Goal: Information Seeking & Learning: Learn about a topic

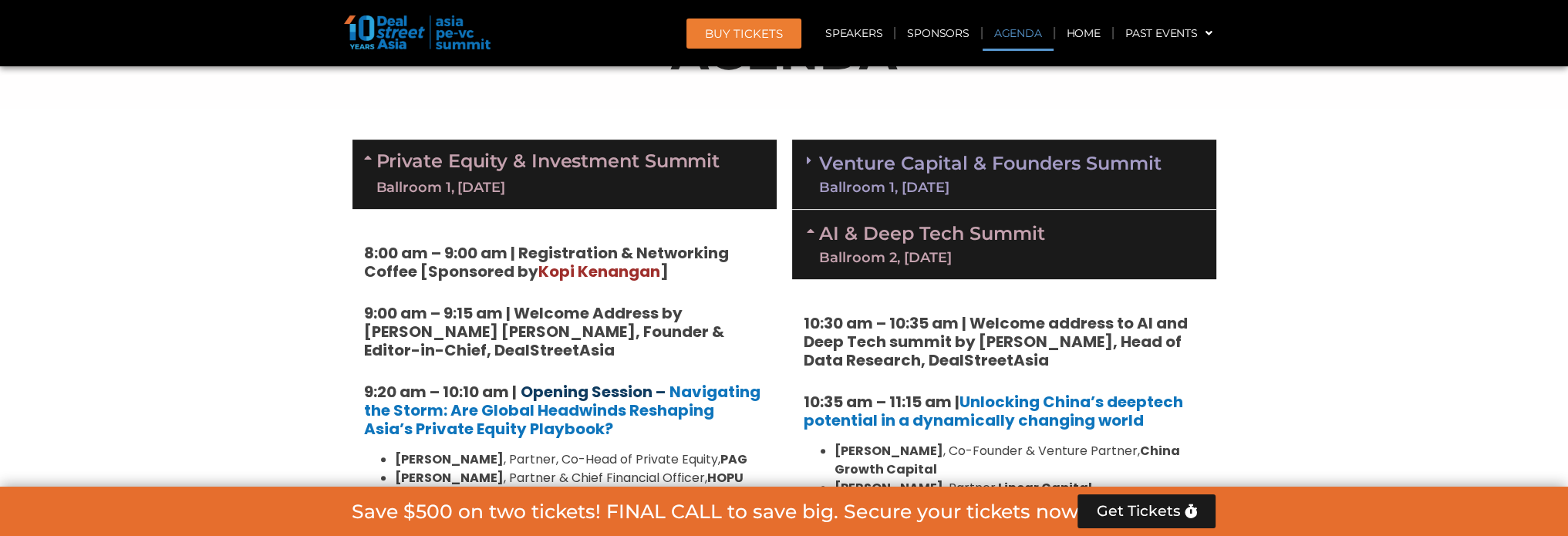
scroll to position [960, 0]
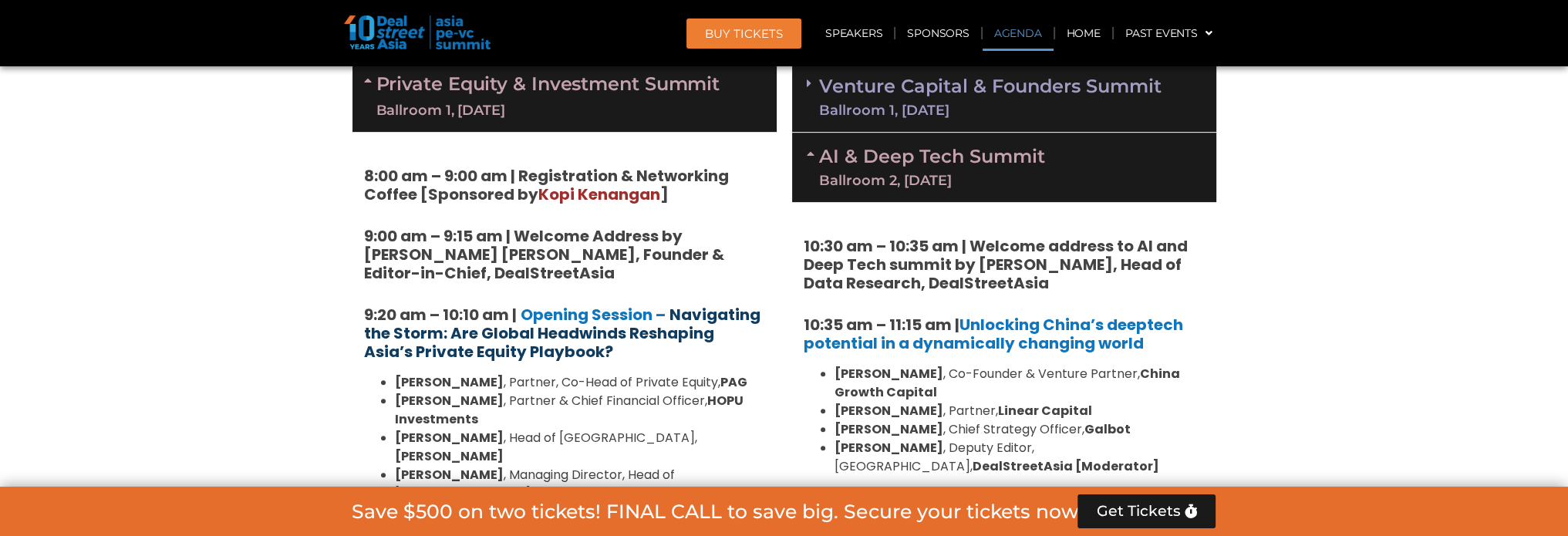
click at [635, 329] on strong "Navigating the Storm: Are Global Headwinds Reshaping Asia’s Private Equity Play…" at bounding box center [562, 333] width 396 height 58
click at [508, 325] on strong "Navigating the Storm: Are Global Headwinds Reshaping Asia’s Private Equity Play…" at bounding box center [562, 333] width 396 height 58
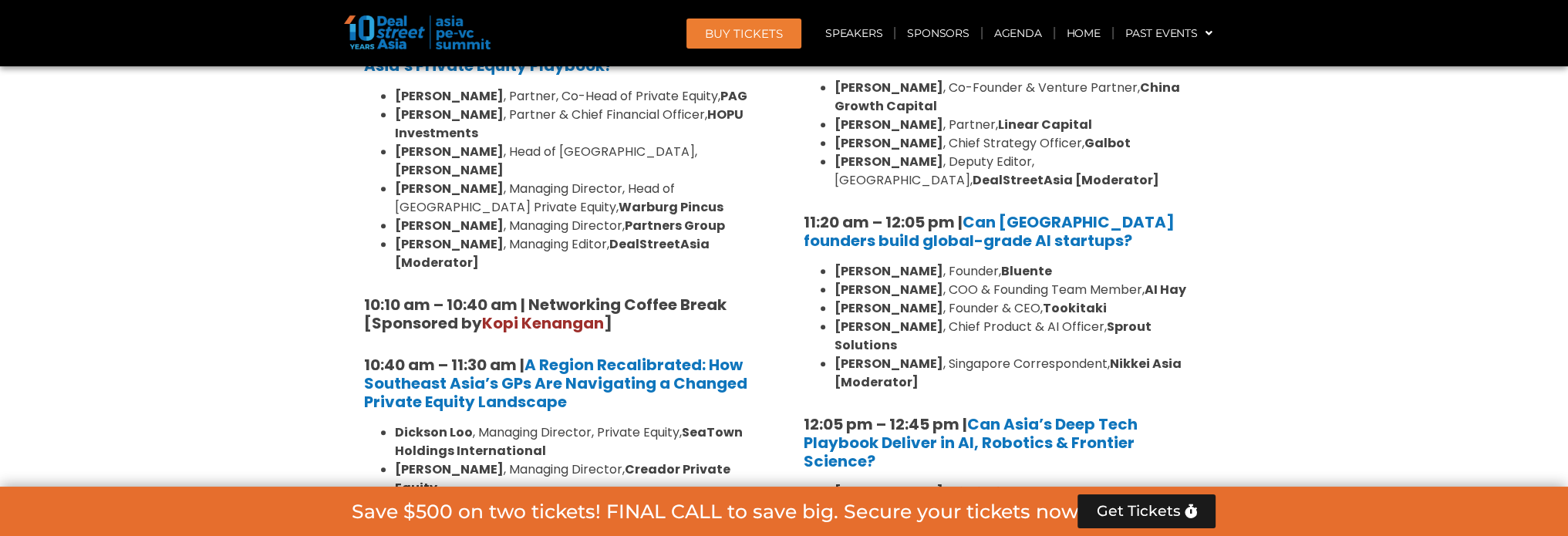
scroll to position [1268, 0]
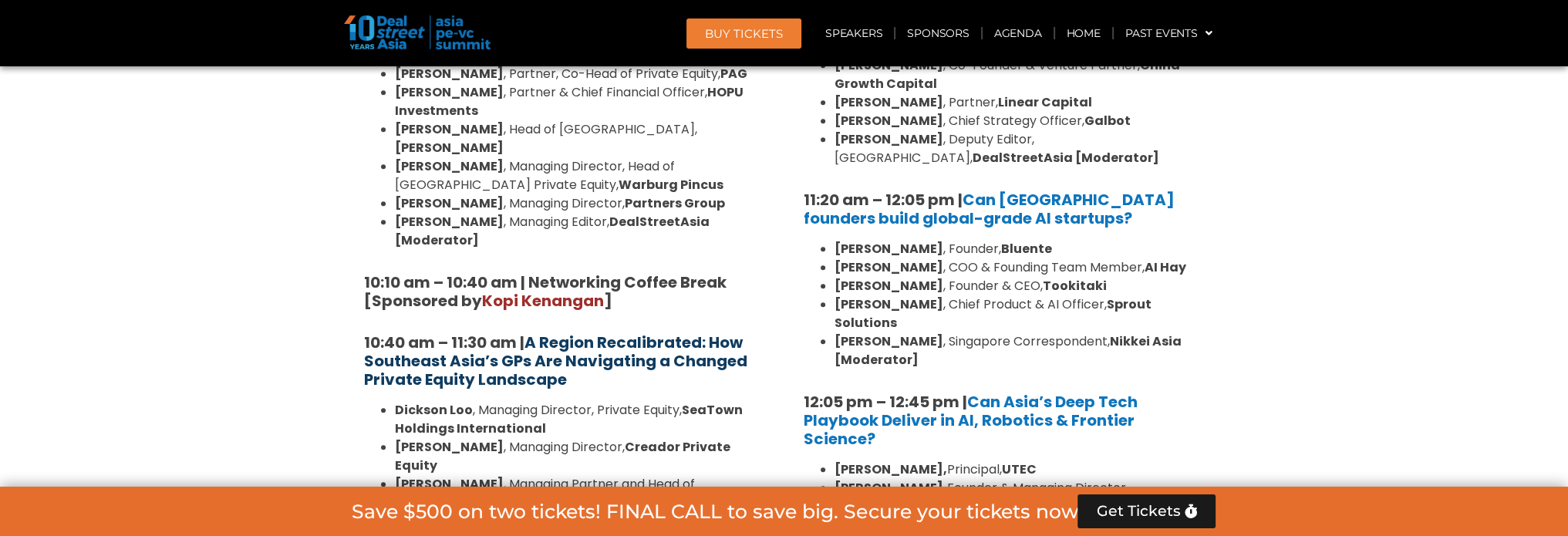
click at [552, 332] on strong "A Region Recalibrated: How Southeast Asia’s GPs Are Navigating a Changed Privat…" at bounding box center [555, 361] width 383 height 58
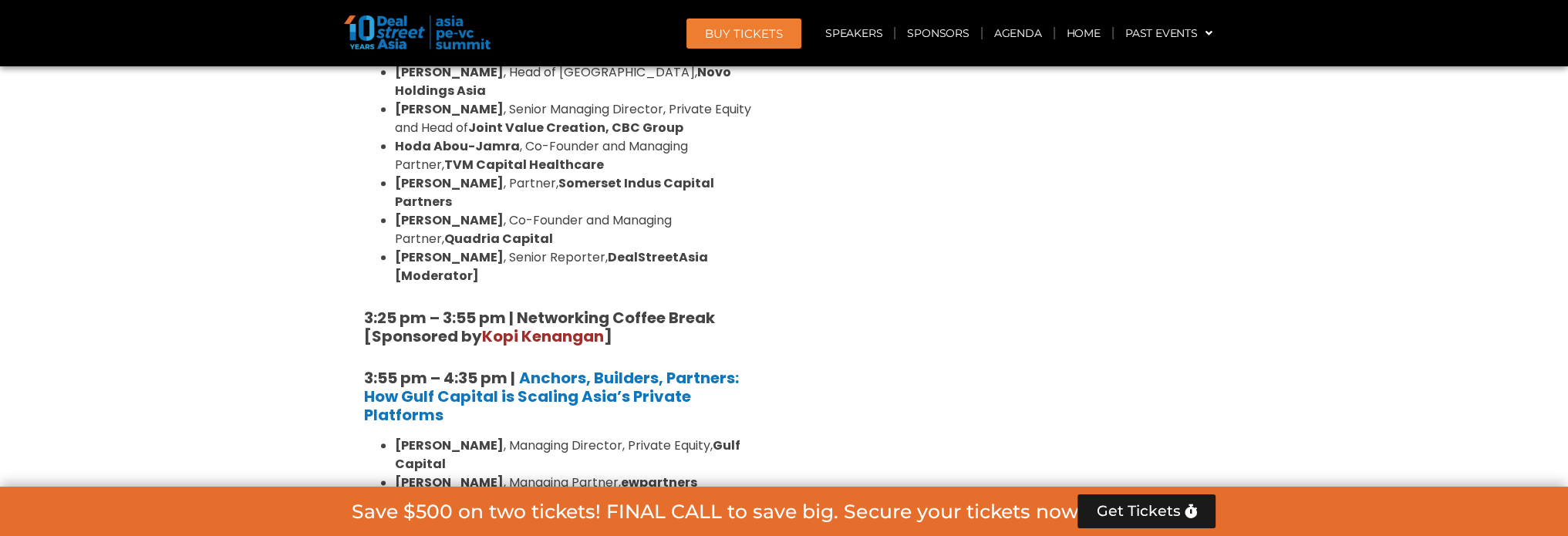
scroll to position [2502, 0]
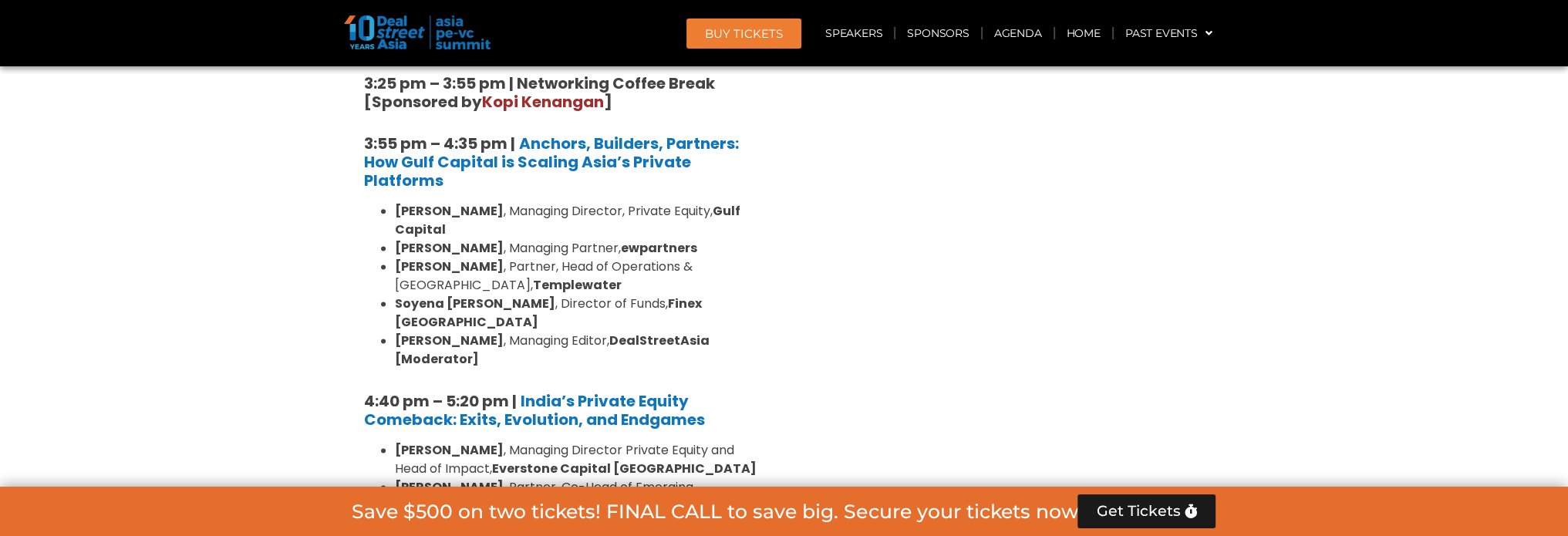
scroll to position [2733, 0]
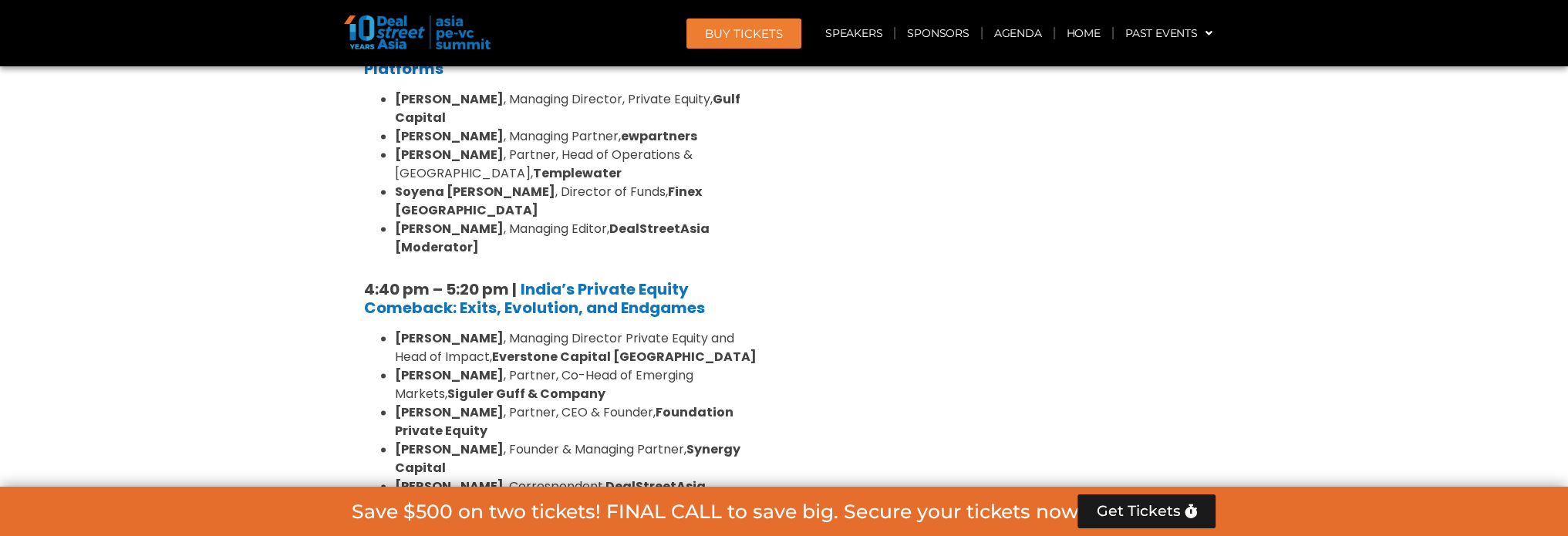
scroll to position [2888, 0]
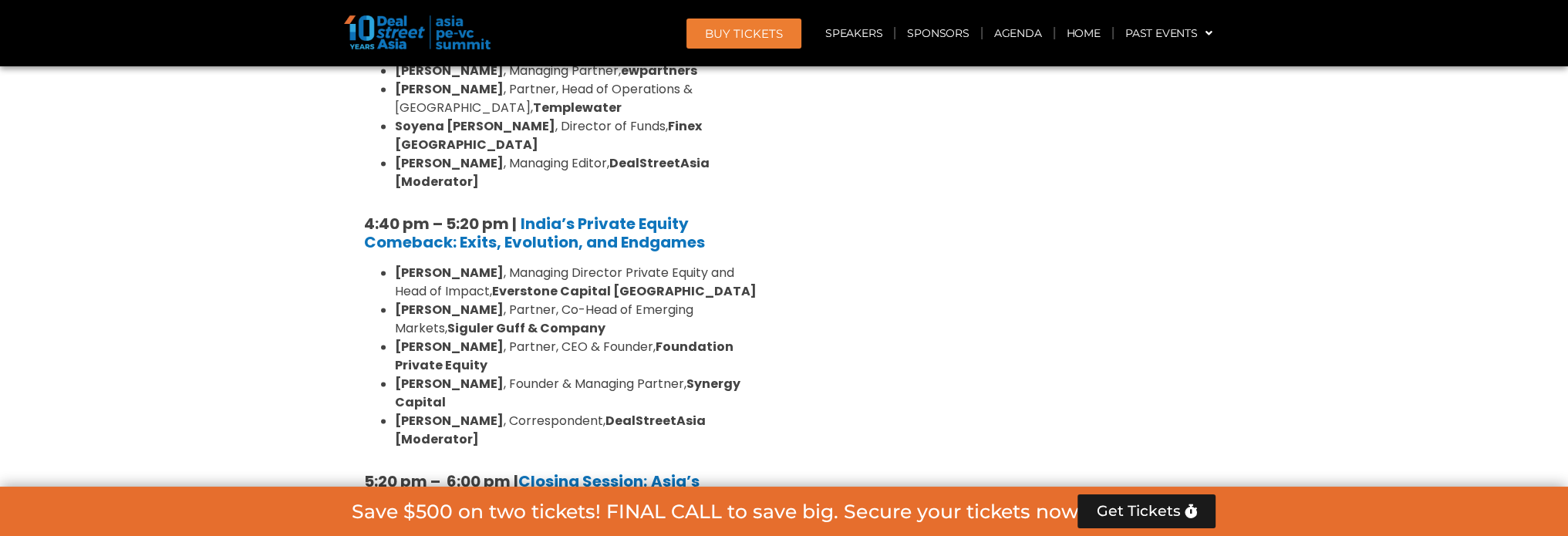
drag, startPoint x: 883, startPoint y: 331, endPoint x: 906, endPoint y: 319, distance: 25.9
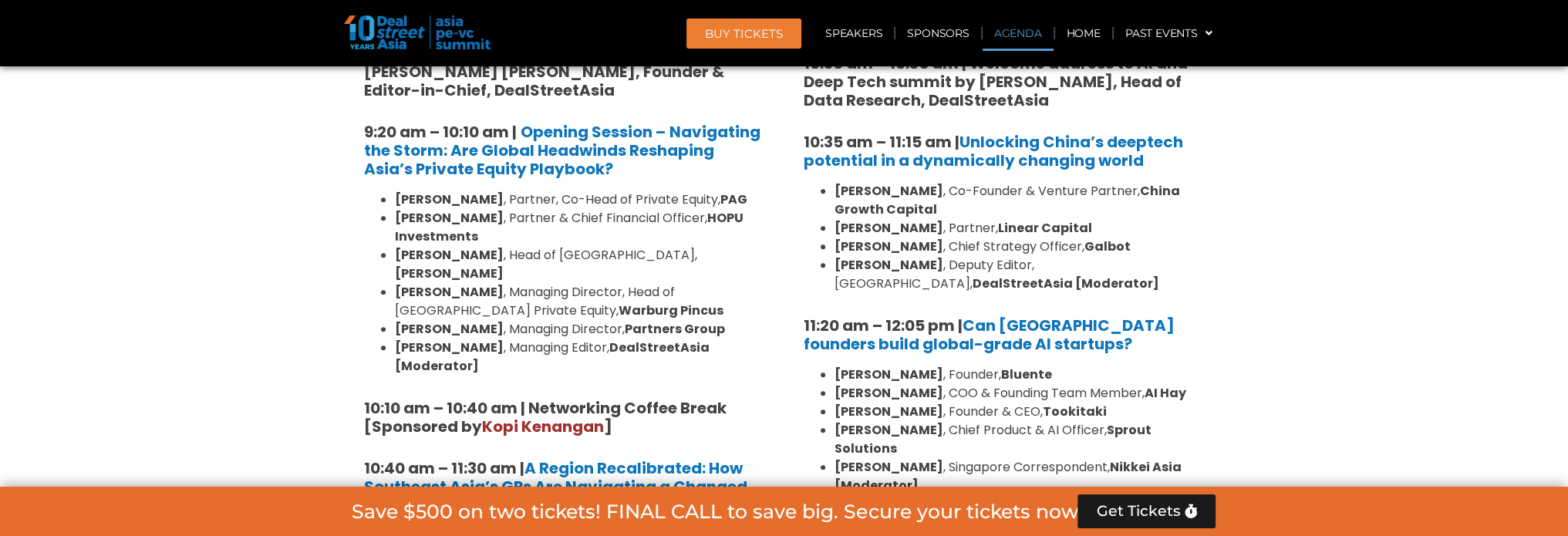
scroll to position [1037, 0]
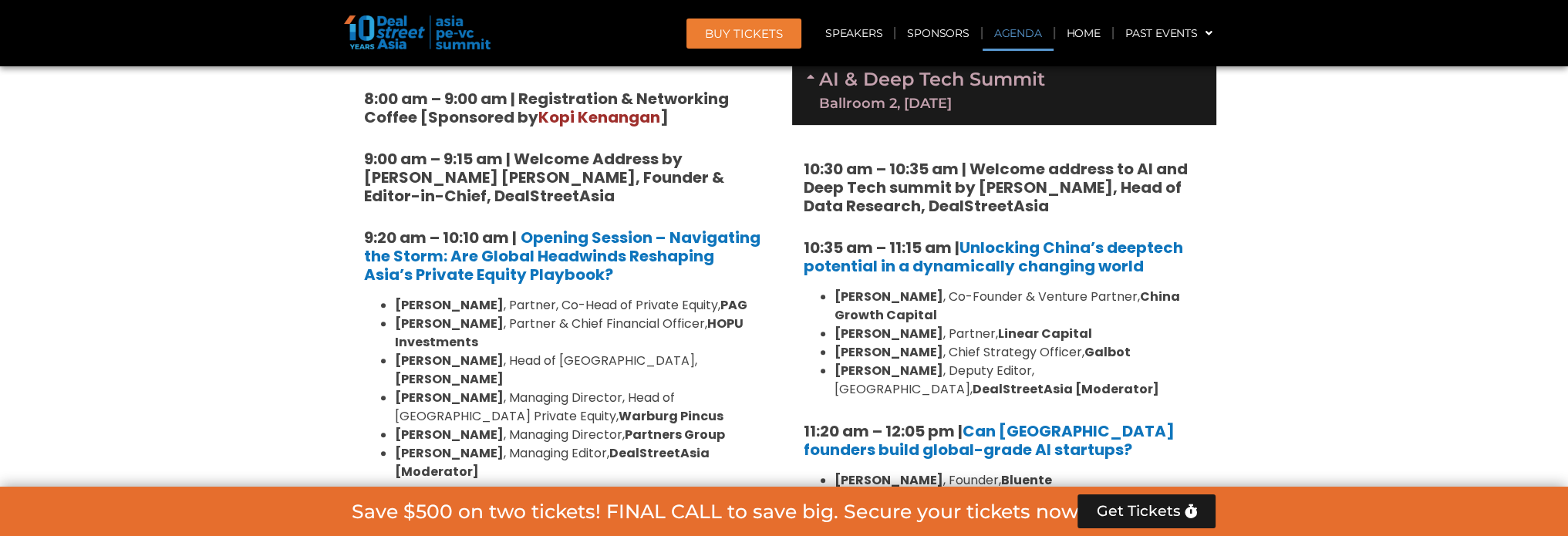
click at [1026, 310] on li "Wayne Shiong , Co-Founder & Venture Partner, China Growth Capital" at bounding box center [1019, 306] width 370 height 37
click at [1079, 318] on li "Wayne Shiong , Co-Founder & Venture Partner, China Growth Capital" at bounding box center [1019, 306] width 370 height 37
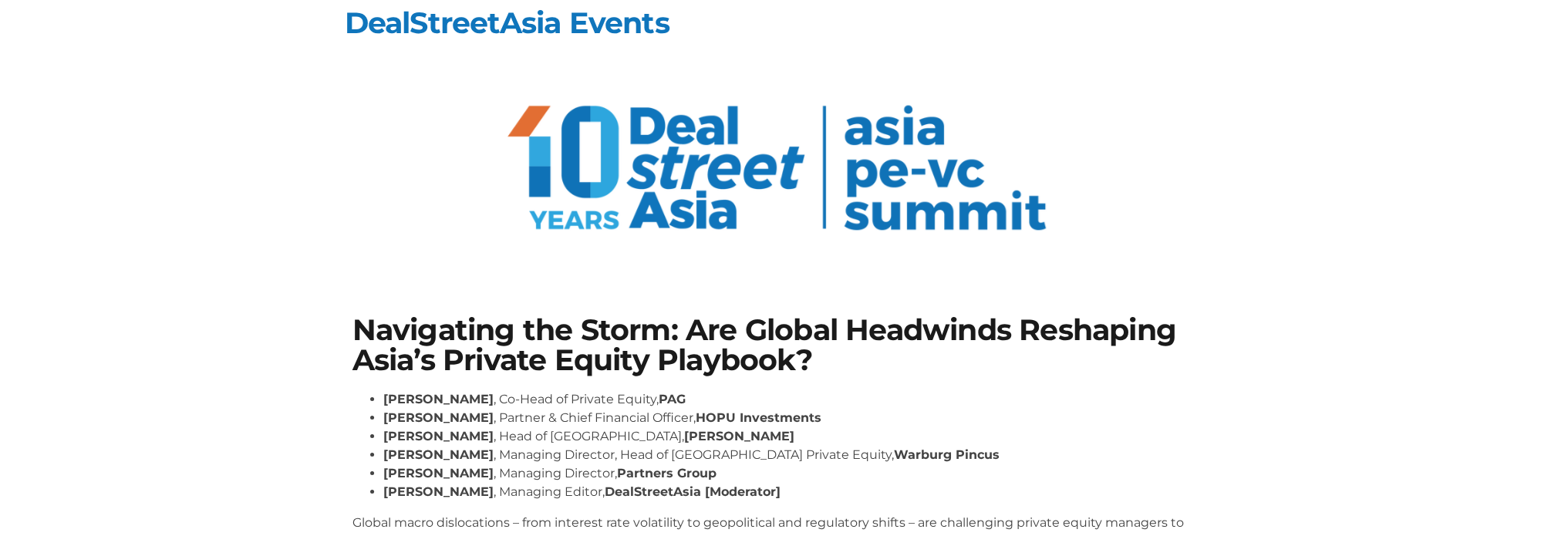
scroll to position [154, 0]
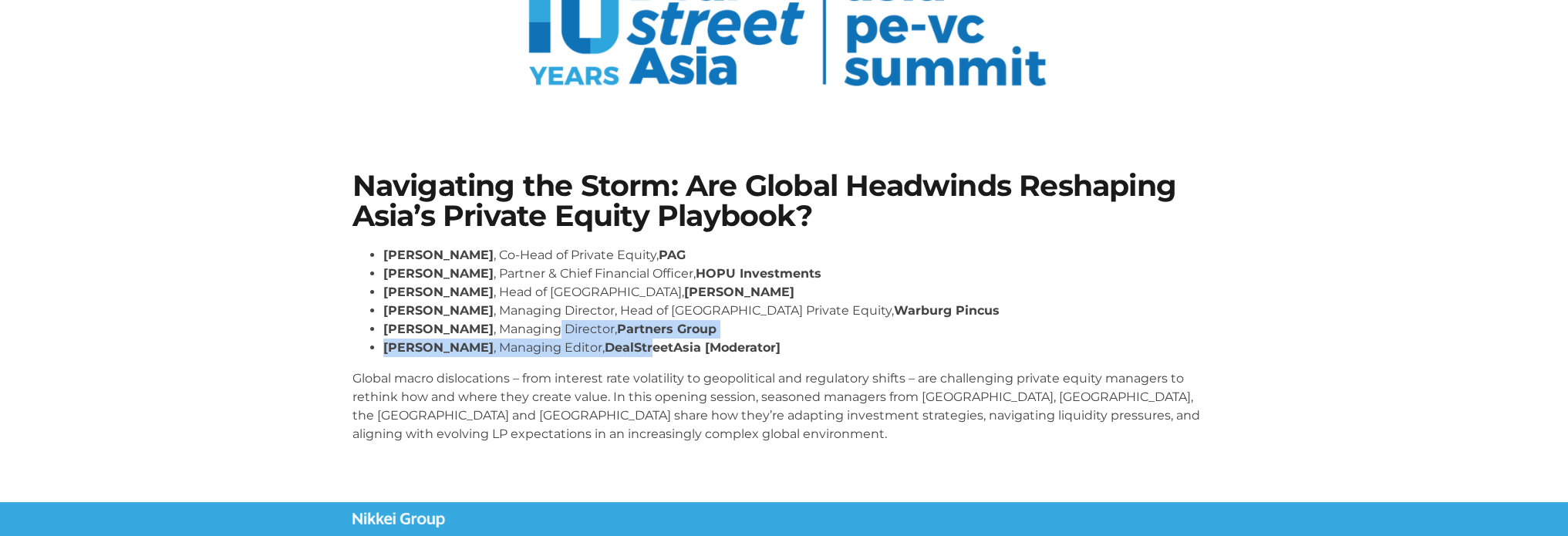
drag, startPoint x: 528, startPoint y: 325, endPoint x: 774, endPoint y: 375, distance: 251.0
click at [629, 346] on ul "[PERSON_NAME] , Co-Head of Private Equity, PAG [PERSON_NAME] , Partner & Chief …" at bounding box center [784, 301] width 863 height 111
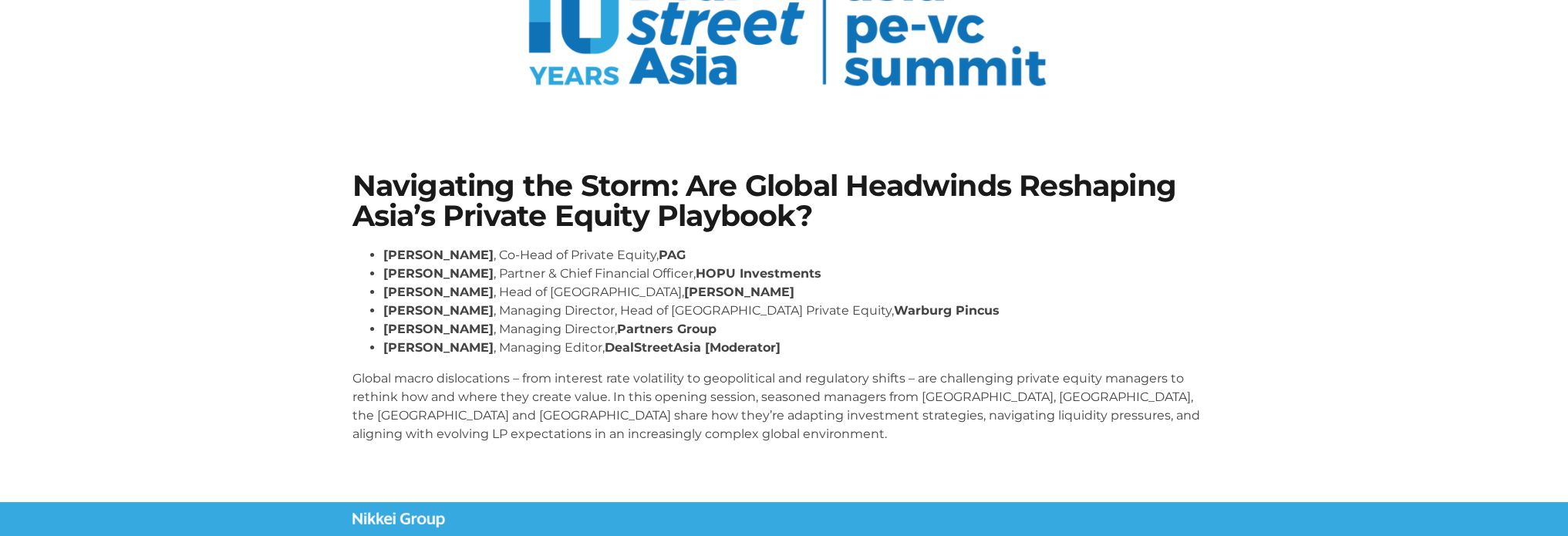
click at [778, 376] on p "Global macro dislocations – from interest rate volatility to geopolitical and r…" at bounding box center [784, 406] width 863 height 74
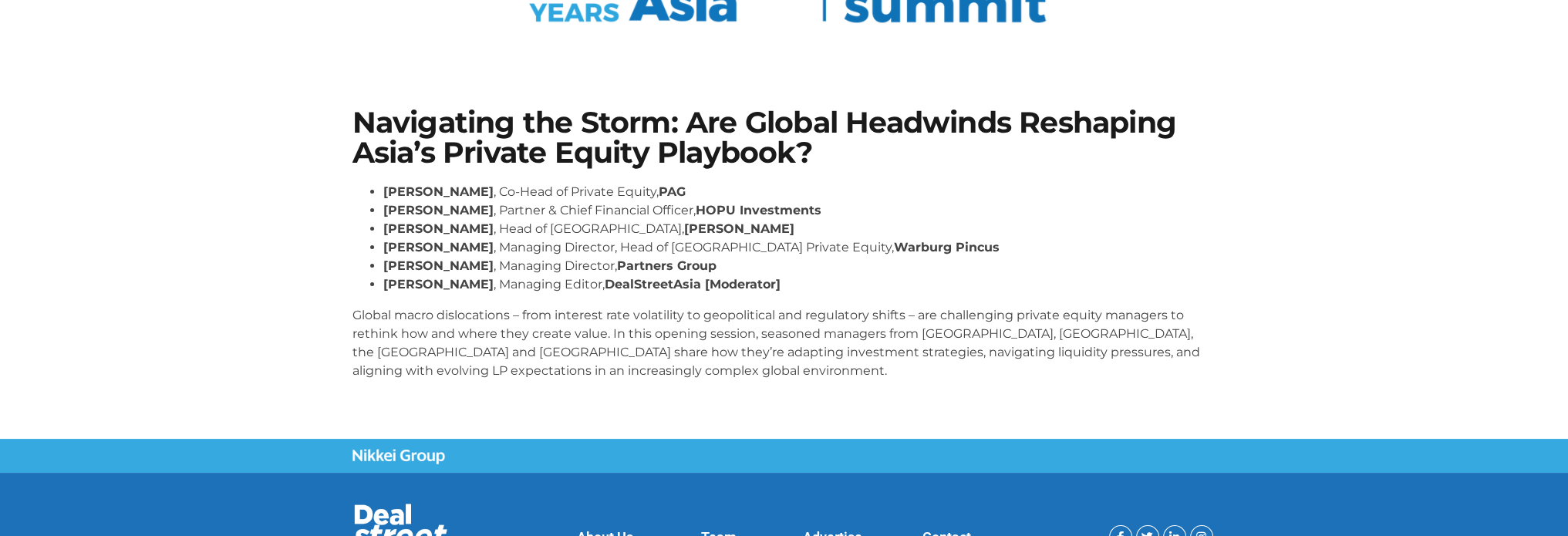
scroll to position [309, 0]
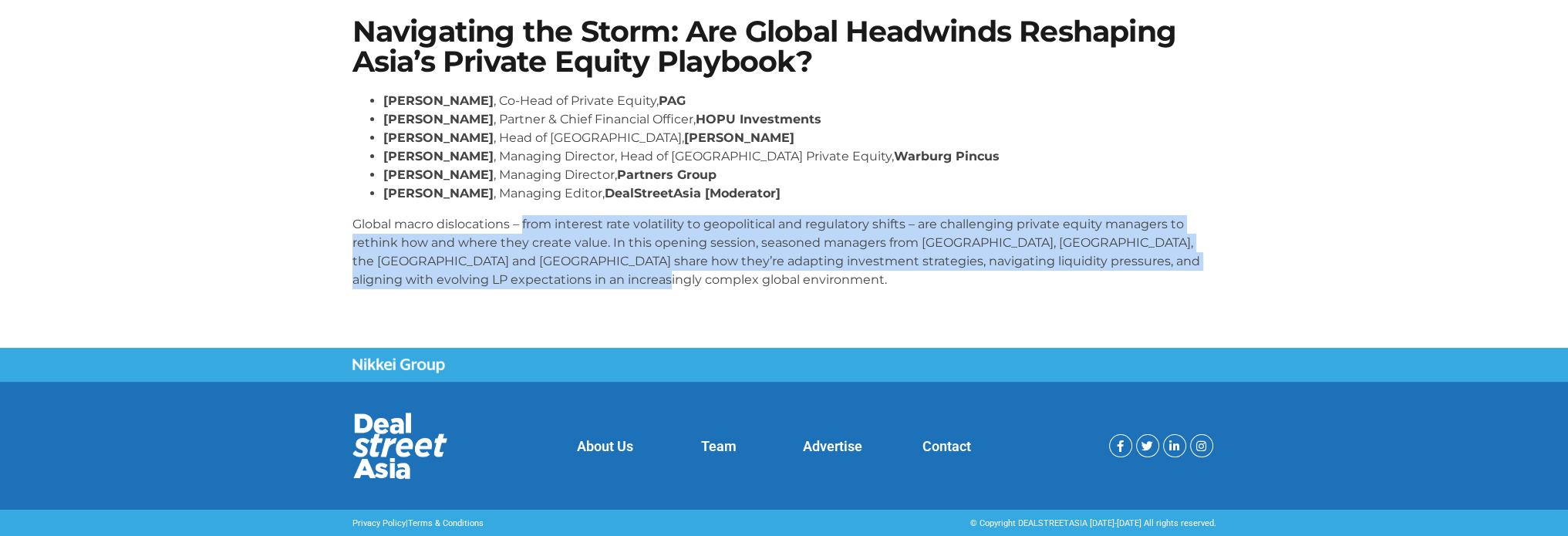
drag, startPoint x: 523, startPoint y: 221, endPoint x: 694, endPoint y: 305, distance: 190.5
click at [694, 305] on div "Navigating the Storm: Are Global Headwinds Reshaping Asia’s Private Equity Play…" at bounding box center [784, 160] width 879 height 300
click at [763, 285] on p "Global macro dislocations – from interest rate volatility to geopolitical and r…" at bounding box center [784, 252] width 863 height 74
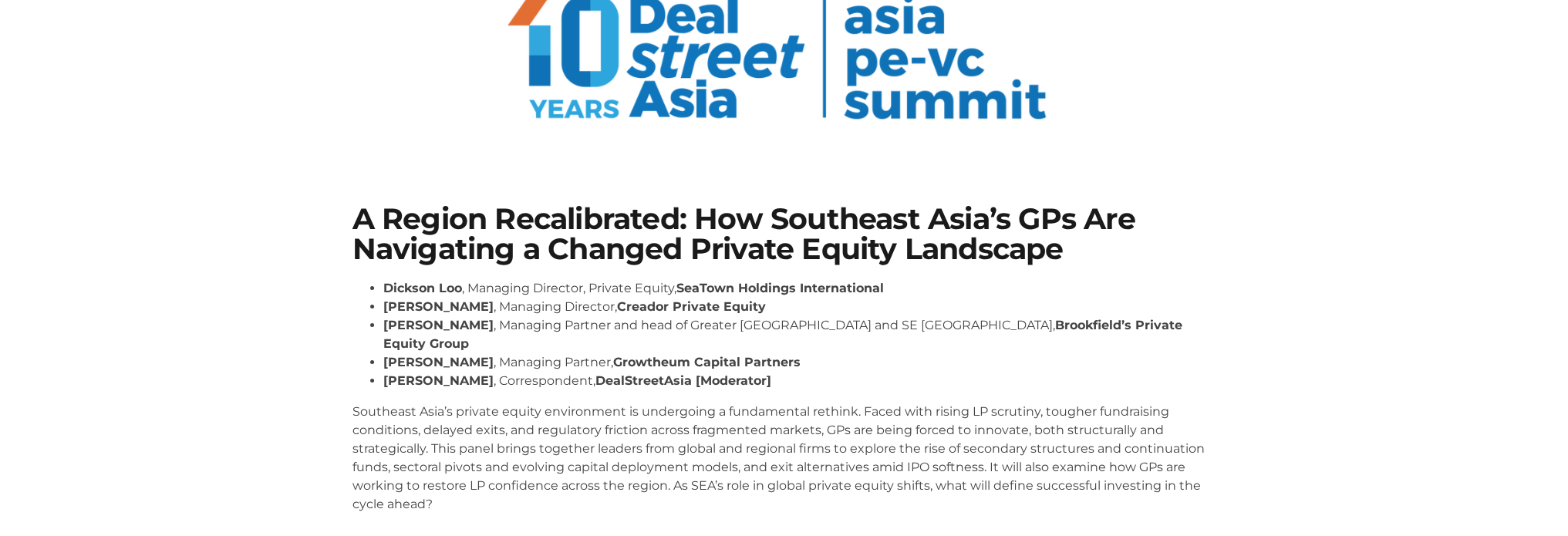
scroll to position [231, 0]
